Goal: Task Accomplishment & Management: Manage account settings

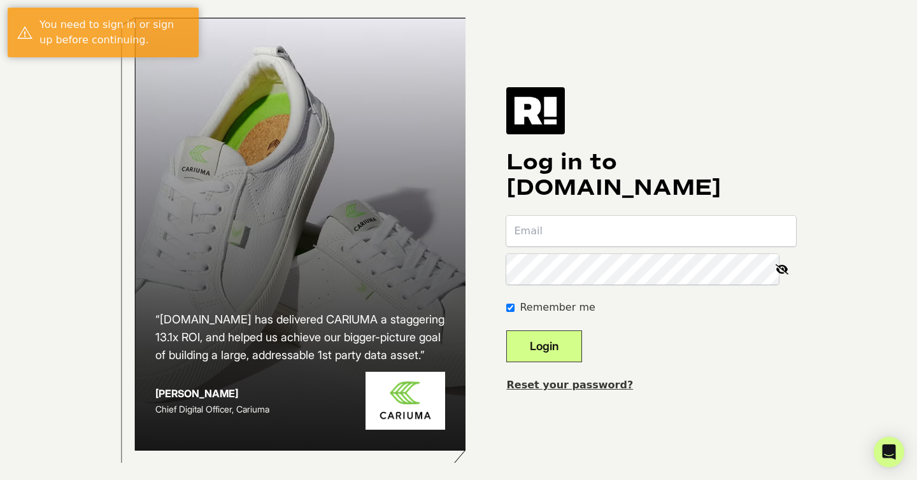
type input "sam.gardenswartz@vrai.com"
click at [577, 362] on button "Login" at bounding box center [544, 346] width 76 height 32
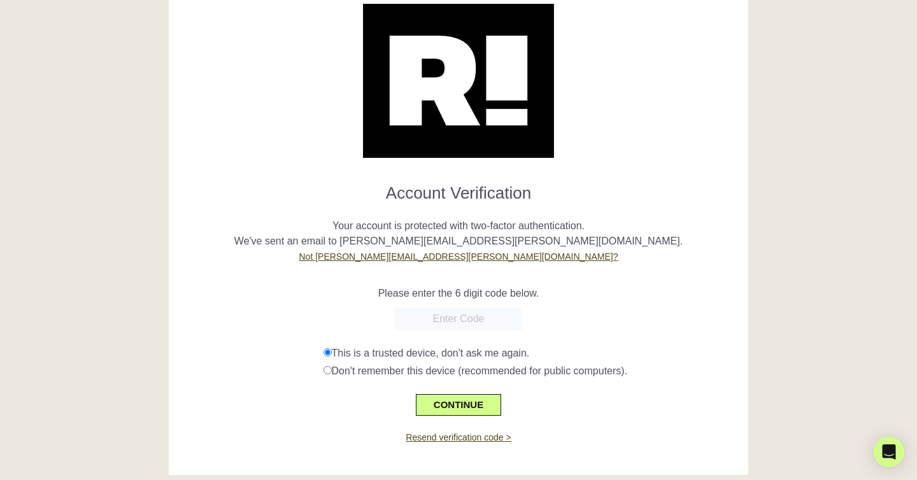
scroll to position [56, 0]
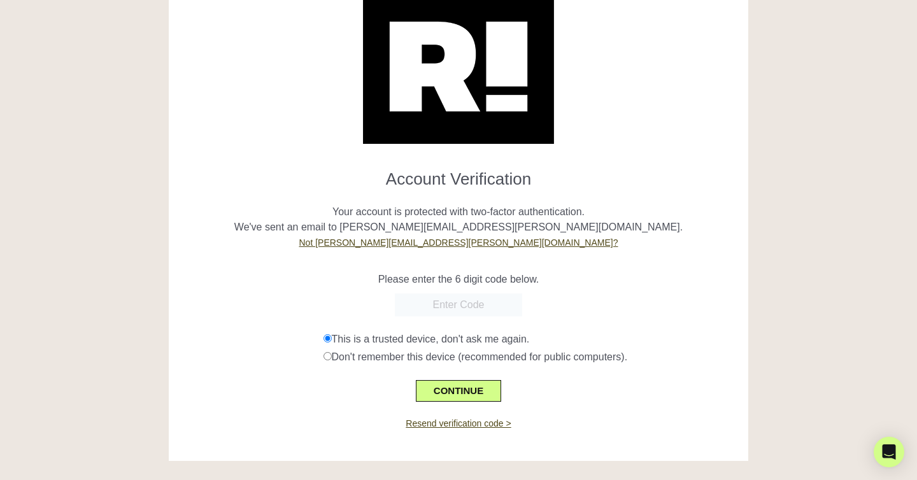
paste input "123761"
type input "123761"
click at [460, 398] on button "CONTINUE" at bounding box center [458, 391] width 85 height 22
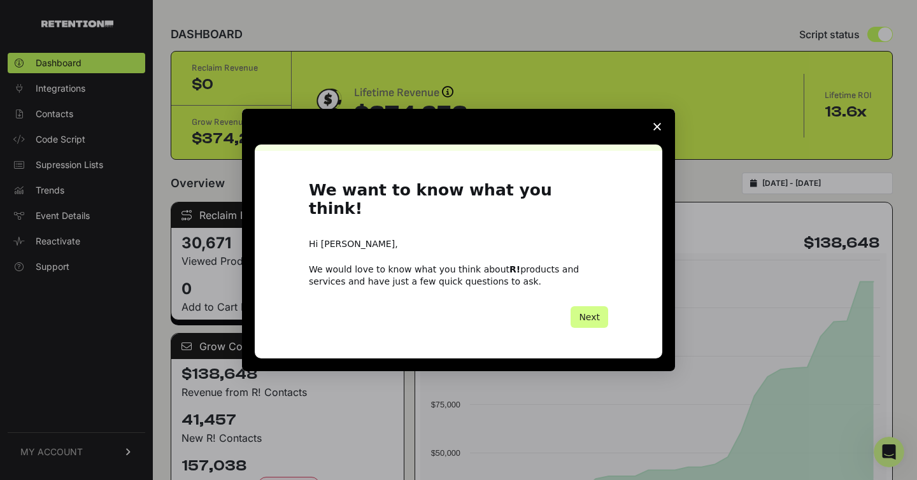
click at [50, 447] on div "Intercom messenger" at bounding box center [458, 240] width 917 height 480
click at [653, 130] on icon "Close survey" at bounding box center [657, 127] width 8 height 8
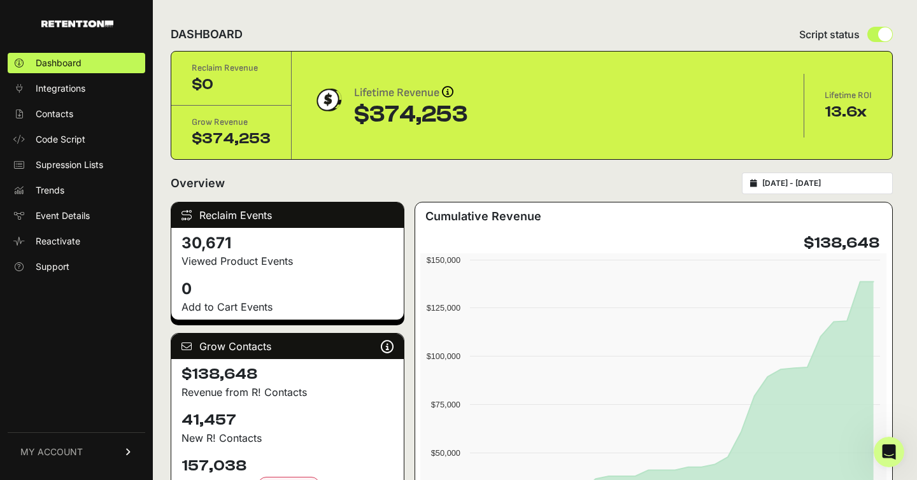
click at [54, 454] on span "MY ACCOUNT" at bounding box center [51, 452] width 62 height 13
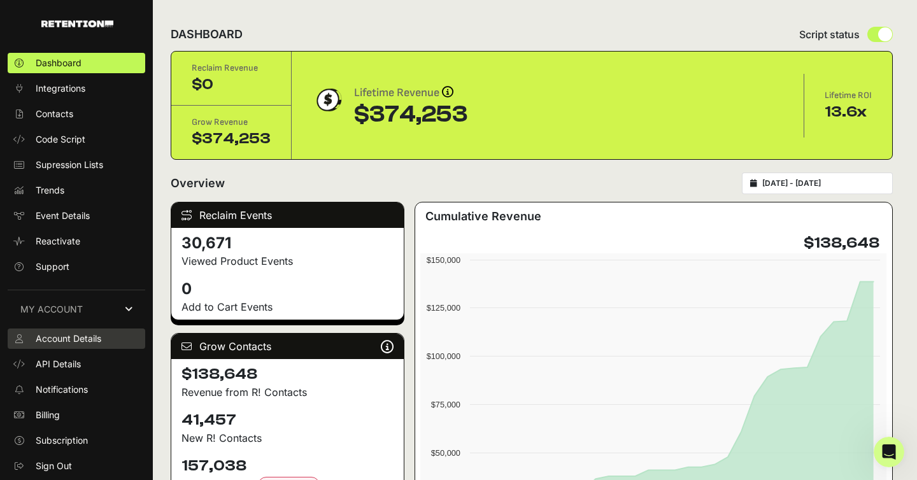
click at [82, 337] on span "Account Details" at bounding box center [69, 338] width 66 height 13
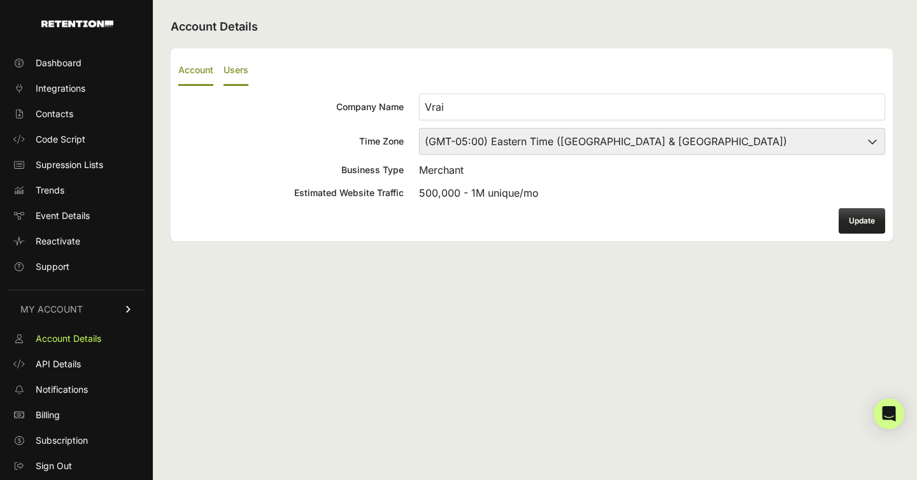
click at [241, 65] on label "Users" at bounding box center [235, 71] width 25 height 30
click at [0, 0] on input "Users" at bounding box center [0, 0] width 0 height 0
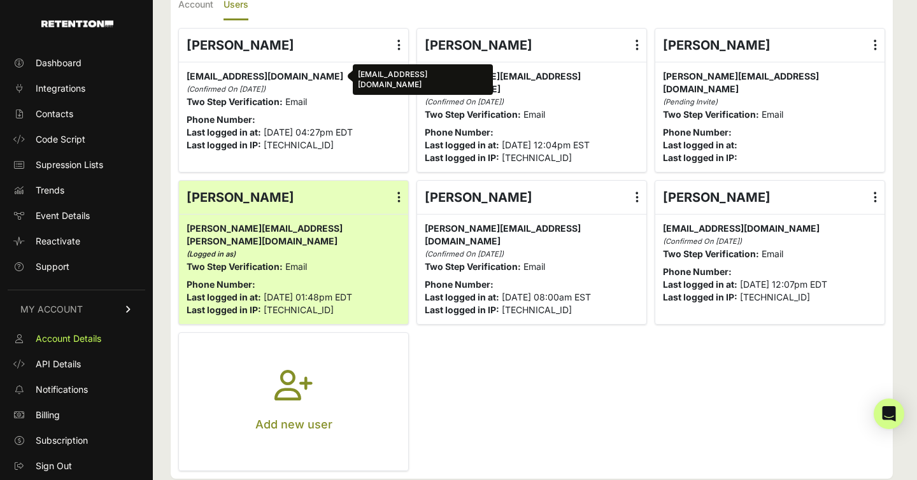
scroll to position [76, 0]
